Goal: Task Accomplishment & Management: Use online tool/utility

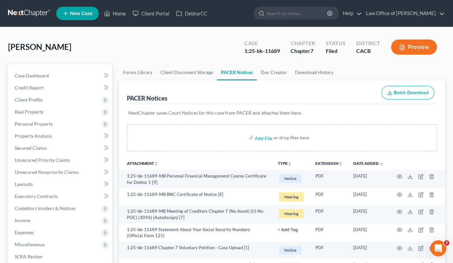
click at [27, 12] on link at bounding box center [29, 13] width 43 height 12
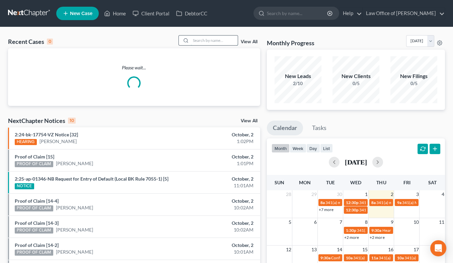
click at [208, 40] on input "search" at bounding box center [214, 41] width 47 height 10
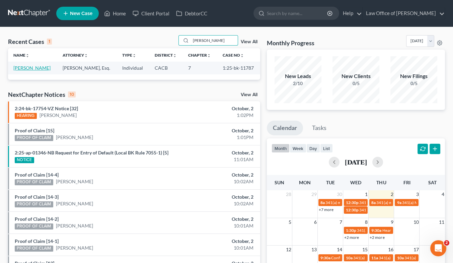
type input "[PERSON_NAME]"
click at [44, 67] on link "[PERSON_NAME]" at bounding box center [31, 68] width 37 height 6
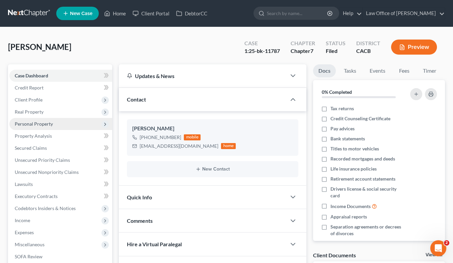
click at [43, 123] on span "Personal Property" at bounding box center [34, 124] width 38 height 6
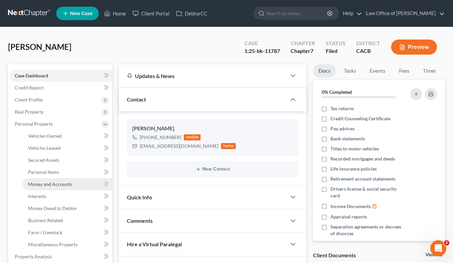
click at [58, 185] on span "Money and Accounts" at bounding box center [50, 184] width 44 height 6
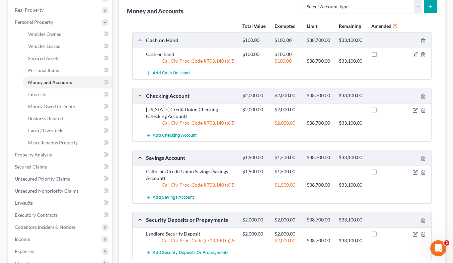
scroll to position [99, 0]
